Goal: Information Seeking & Learning: Learn about a topic

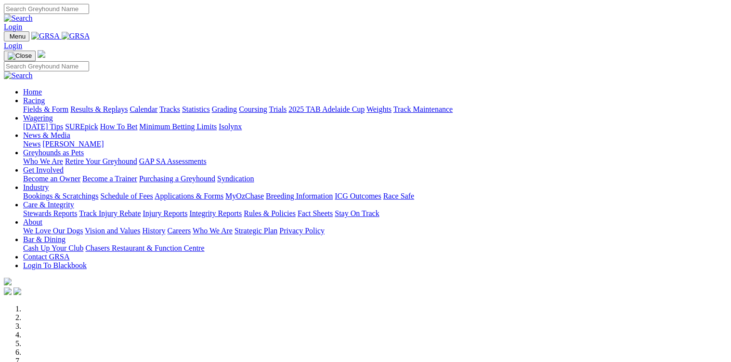
click at [128, 105] on link "Results & Replays" at bounding box center [98, 109] width 57 height 8
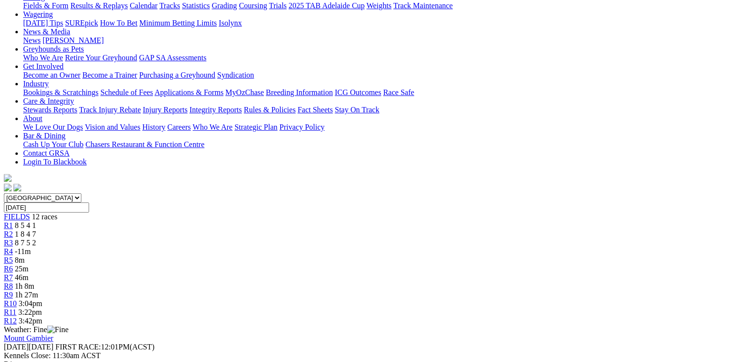
scroll to position [154, 0]
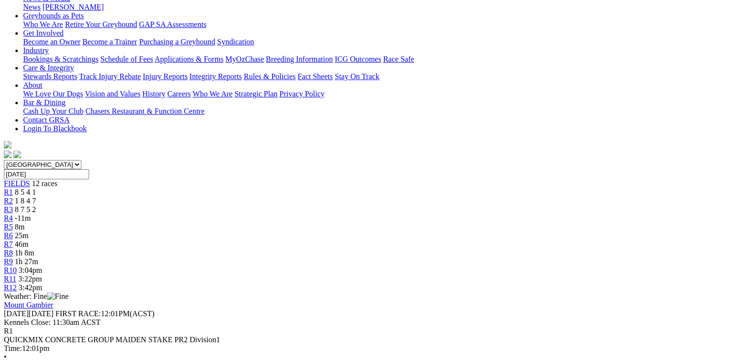
click at [36, 197] on span "1 8 4 7" at bounding box center [25, 201] width 21 height 8
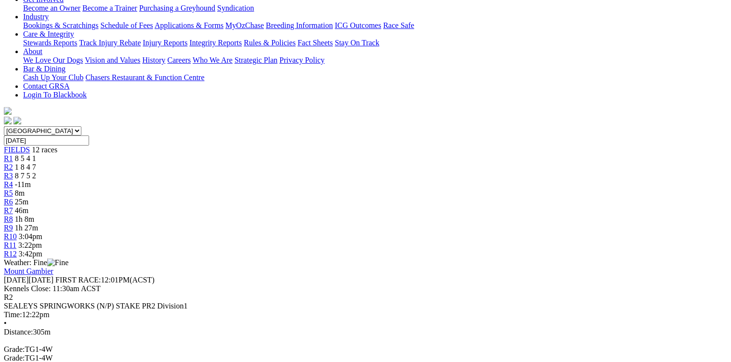
scroll to position [193, 0]
